Goal: Task Accomplishment & Management: Complete application form

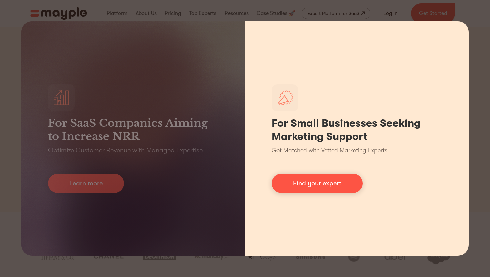
click at [394, 129] on h1 "For Small Businesses Seeking Marketing Support" at bounding box center [357, 130] width 170 height 27
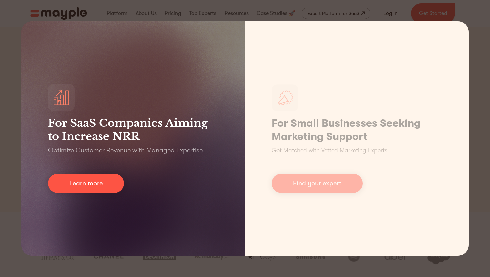
click at [135, 140] on h3 "For SaaS Companies Aiming to Increase NRR" at bounding box center [133, 129] width 170 height 27
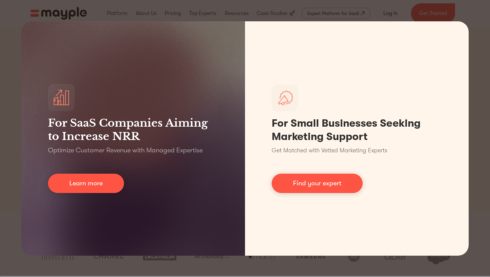
click at [79, 266] on div "For SaaS Companies Aiming to Increase NRR Optimize Customer Revenue with Manage…" at bounding box center [245, 138] width 490 height 277
click at [91, 273] on div "For SaaS Companies Aiming to Increase NRR Optimize Customer Revenue with Manage…" at bounding box center [245, 138] width 490 height 277
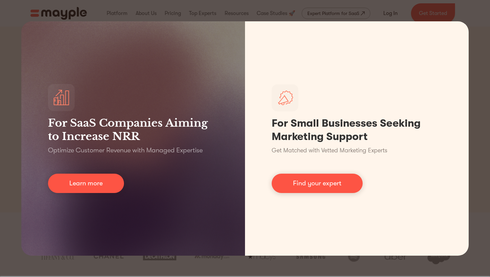
drag, startPoint x: 92, startPoint y: 267, endPoint x: 31, endPoint y: 157, distance: 125.3
click at [31, 157] on div "For SaaS Companies Aiming to Increase NRR Optimize Customer Revenue with Manage…" at bounding box center [245, 138] width 490 height 277
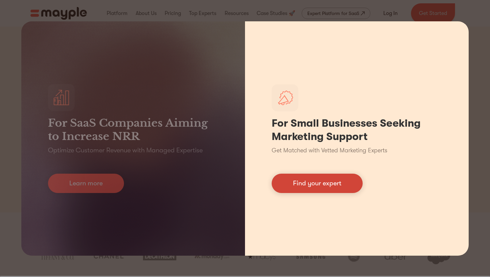
click at [331, 188] on link "Find your expert" at bounding box center [317, 183] width 91 height 19
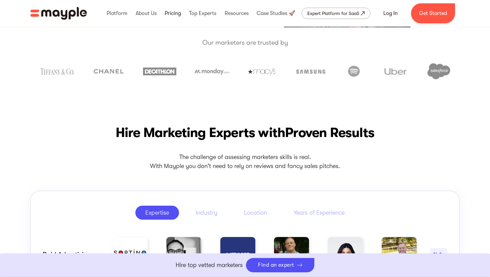
scroll to position [163, 0]
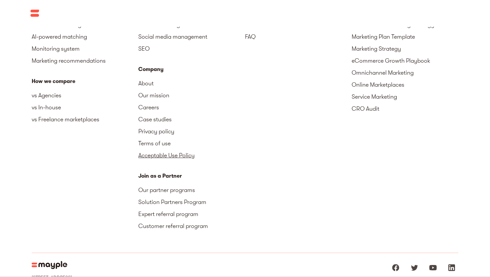
scroll to position [1164, 0]
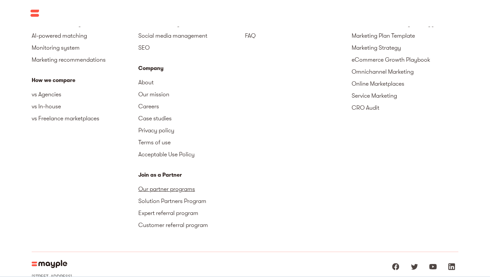
click at [170, 191] on link "Our partner programs" at bounding box center [191, 189] width 107 height 12
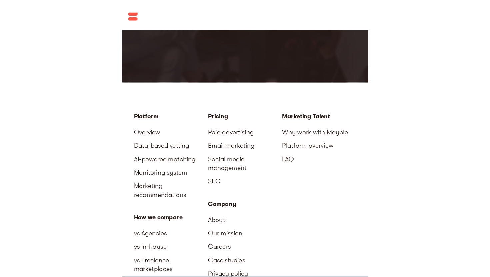
scroll to position [1192, 0]
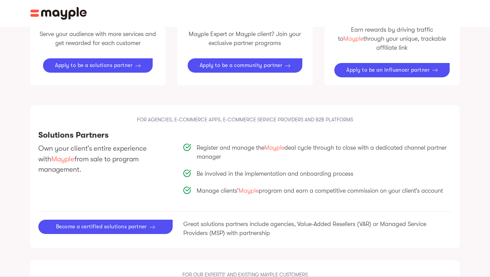
scroll to position [401, 0]
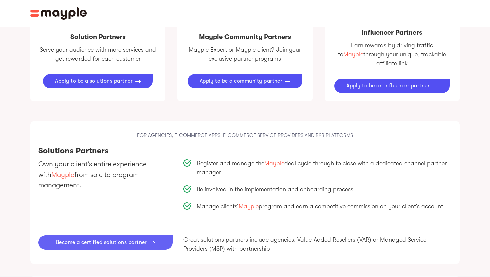
click at [122, 239] on div "Become a certified solutions partner" at bounding box center [101, 242] width 91 height 6
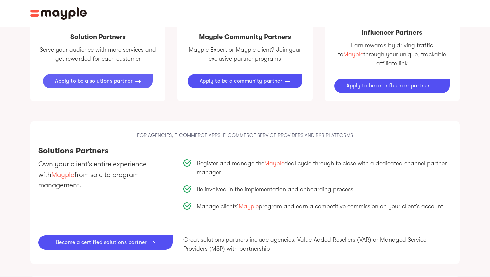
click at [96, 78] on div "Apply to be a solutions partner" at bounding box center [94, 81] width 78 height 6
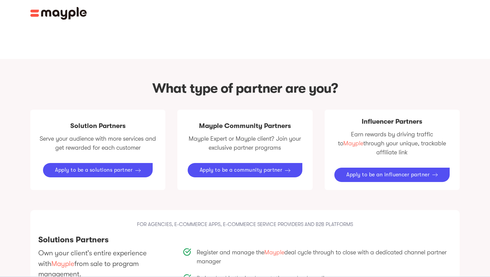
scroll to position [306, 0]
